Goal: Task Accomplishment & Management: Use online tool/utility

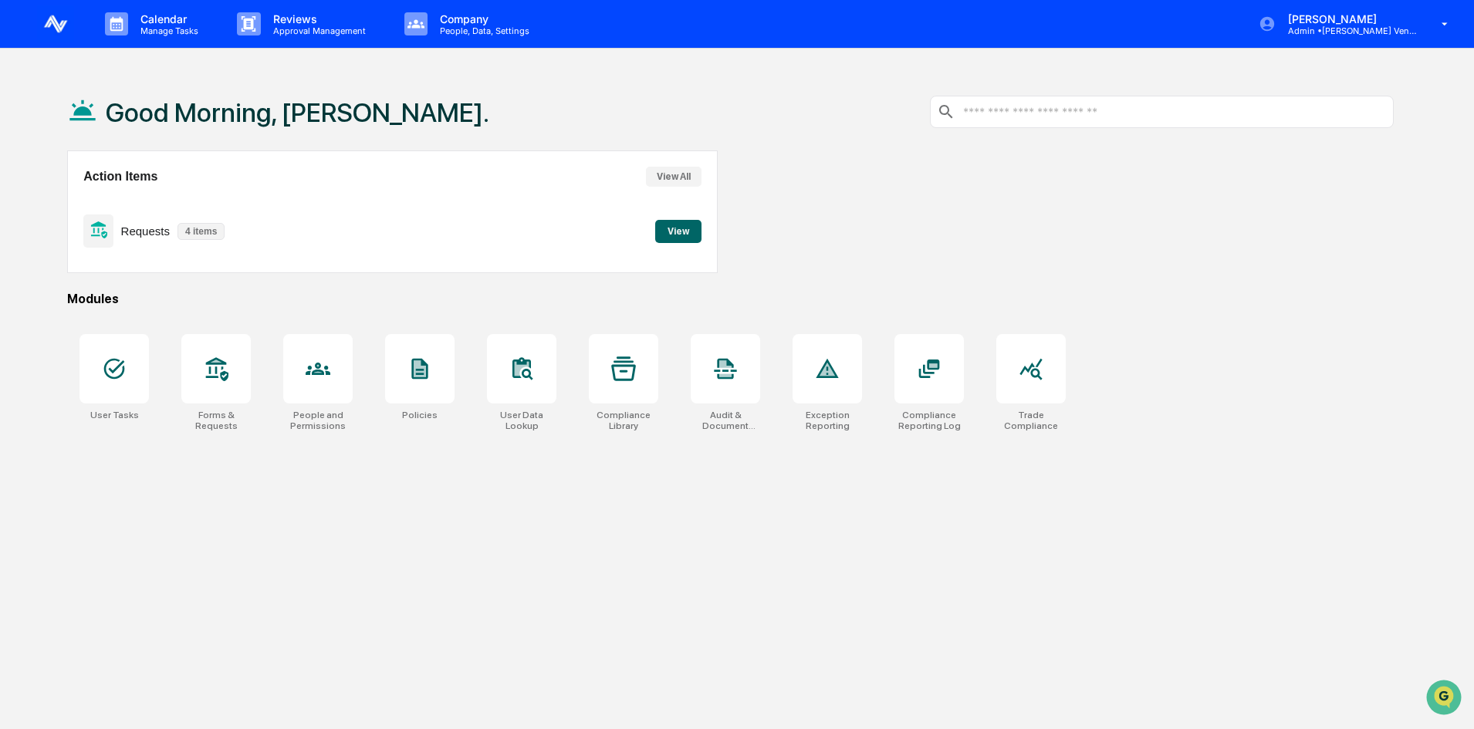
click at [670, 231] on button "View" at bounding box center [678, 231] width 46 height 23
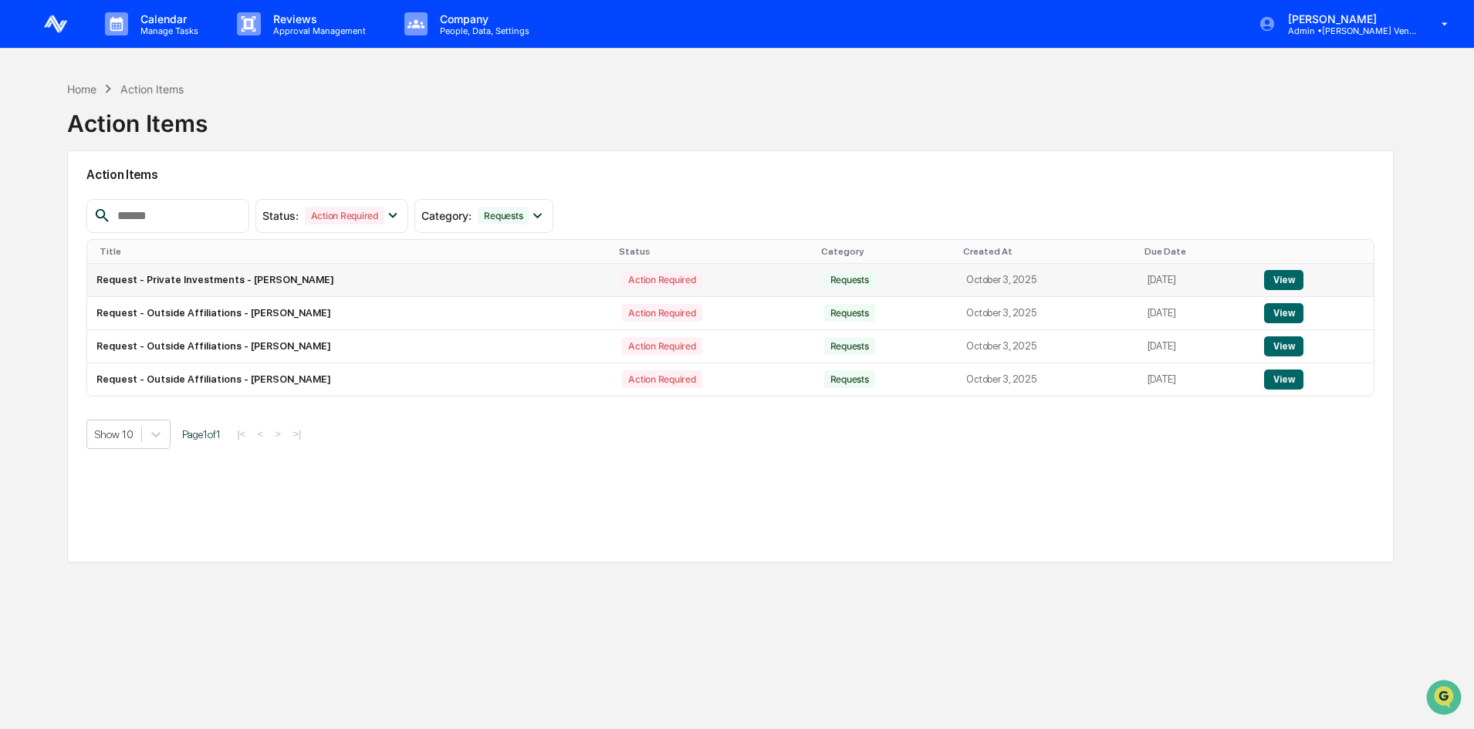
click at [1274, 271] on button "View" at bounding box center [1283, 280] width 39 height 20
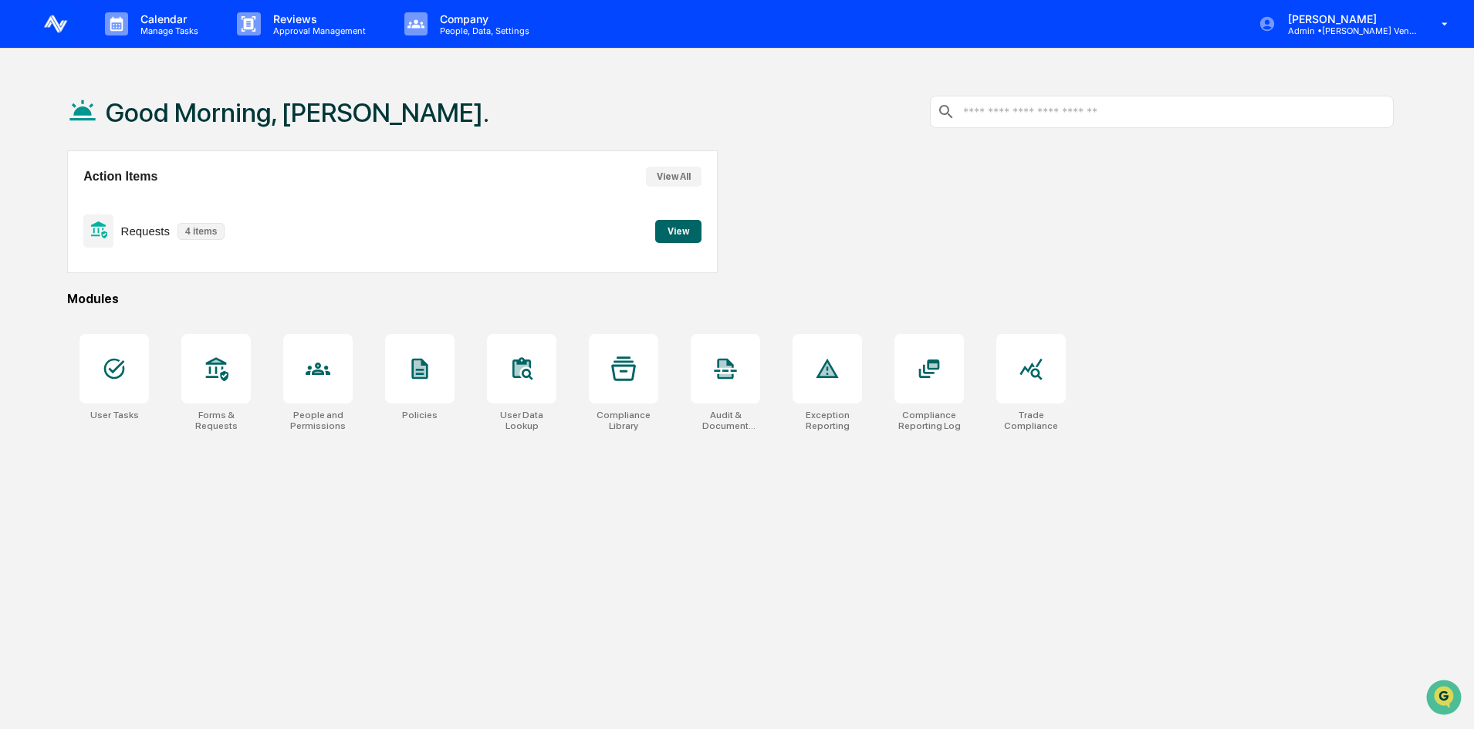
click at [705, 232] on div "Action Items View All Requests 4 items View" at bounding box center [392, 211] width 650 height 123
click at [688, 233] on button "View" at bounding box center [678, 231] width 46 height 23
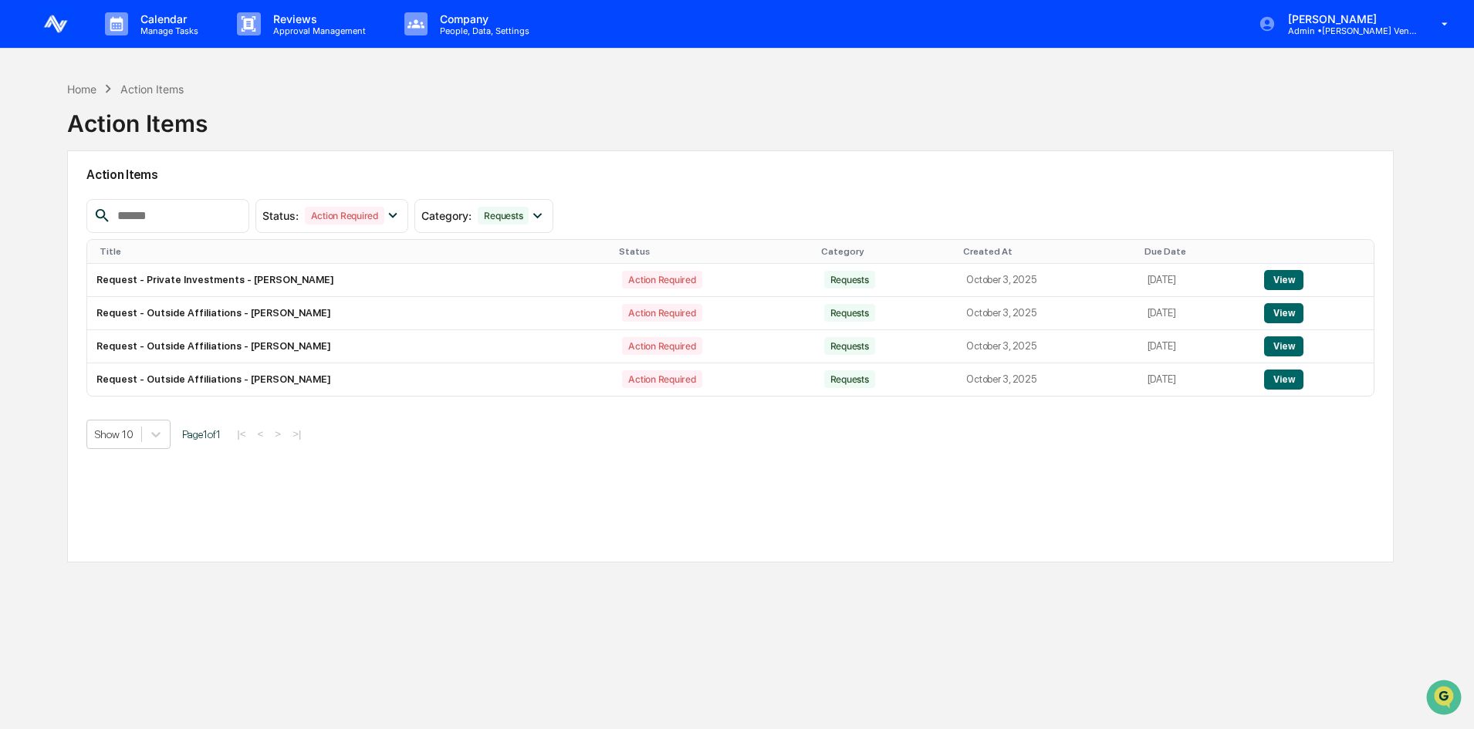
click at [399, 647] on div "Home Action Items Action Items Action Items Status : Action Required Select/Des…" at bounding box center [730, 437] width 1373 height 729
click at [1283, 275] on button "View" at bounding box center [1283, 280] width 39 height 20
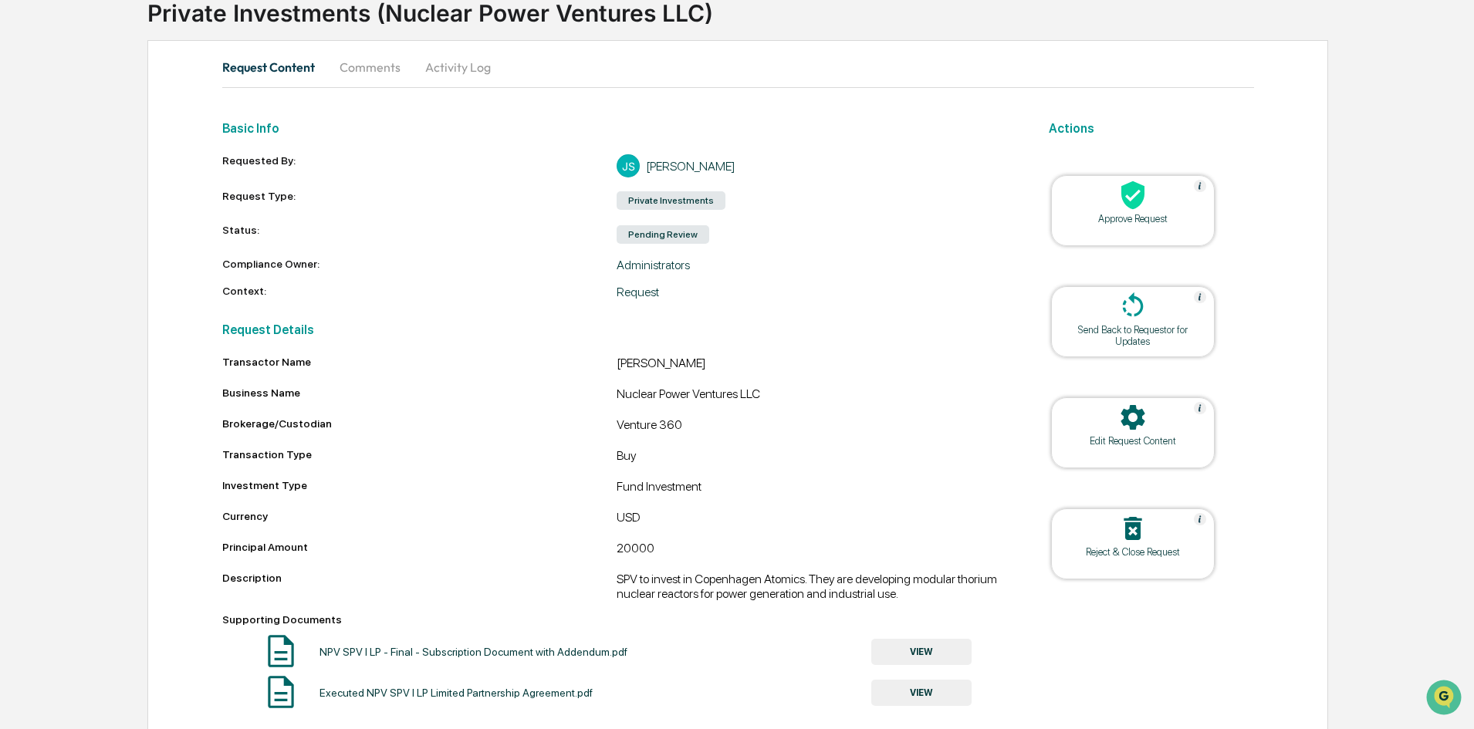
scroll to position [128, 0]
